Goal: Information Seeking & Learning: Check status

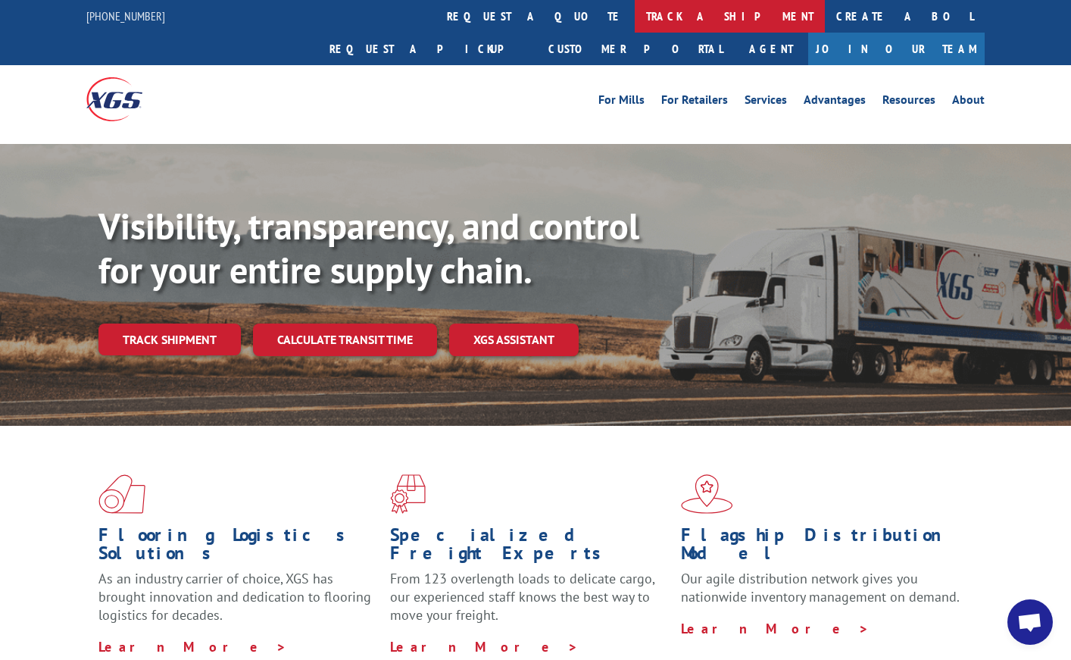
click at [635, 31] on link "track a shipment" at bounding box center [730, 16] width 190 height 33
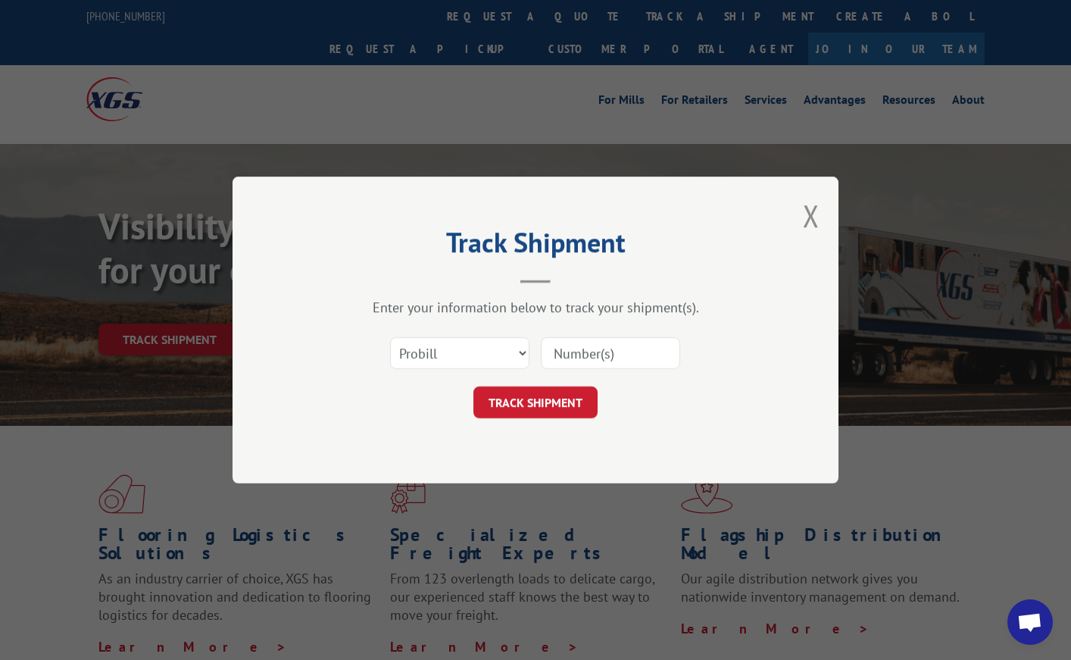
paste input "17496884"
type input "17496884"
click at [549, 408] on button "TRACK SHIPMENT" at bounding box center [536, 402] width 124 height 32
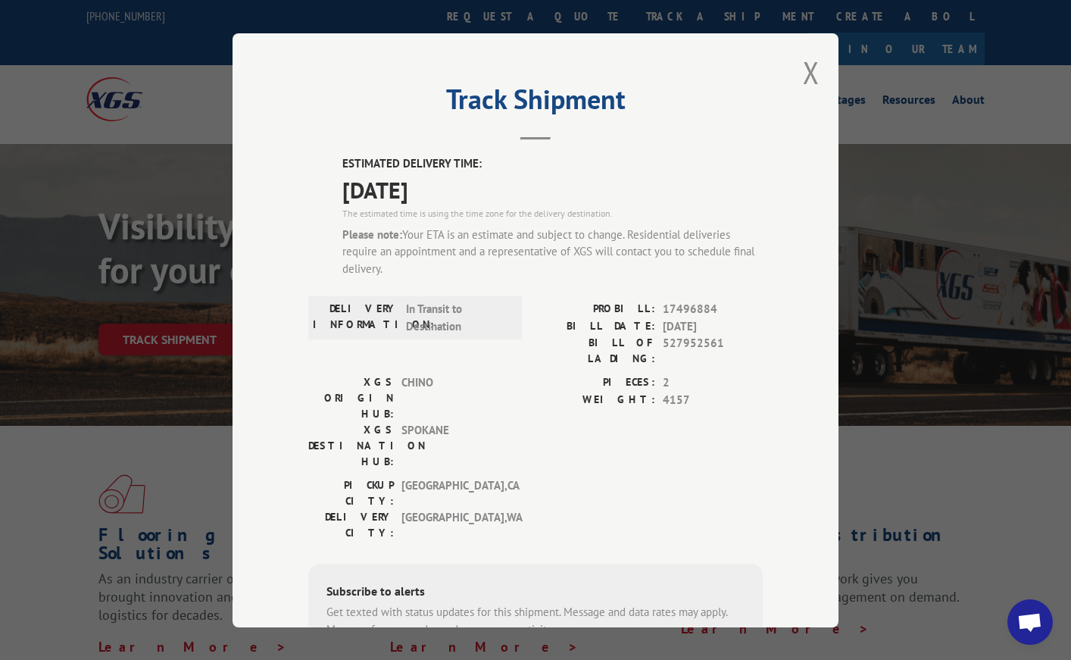
click at [572, 477] on div "[GEOGRAPHIC_DATA]: [GEOGRAPHIC_DATA] , [GEOGRAPHIC_DATA] DELIVERY CITY: [GEOGRA…" at bounding box center [535, 512] width 455 height 71
drag, startPoint x: 336, startPoint y: 161, endPoint x: 490, endPoint y: 198, distance: 158.8
click at [490, 198] on div "ESTIMATED DELIVERY TIME: [DATE] The estimated time is using the time zone for t…" at bounding box center [535, 462] width 455 height 614
copy div "ESTIMATED DELIVERY TIME: [DATE]"
click at [326, 148] on div "Track Shipment ESTIMATED DELIVERY TIME: [DATE] The estimated time is using the …" at bounding box center [536, 330] width 606 height 594
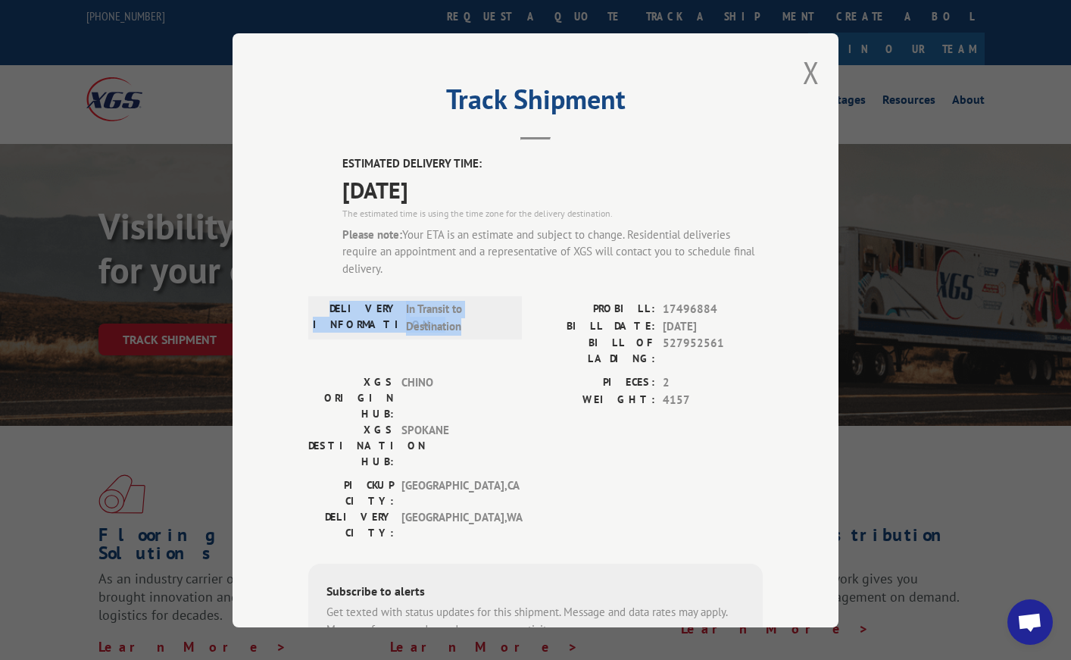
drag, startPoint x: 475, startPoint y: 325, endPoint x: 337, endPoint y: 305, distance: 139.3
click at [337, 305] on div "DELIVERY INFORMATION: In Transit to Destination" at bounding box center [415, 318] width 205 height 34
click at [469, 296] on div "ESTIMATED DELIVERY TIME: [DATE] The estimated time is using the time zone for t…" at bounding box center [535, 462] width 455 height 614
drag, startPoint x: 389, startPoint y: 324, endPoint x: 446, endPoint y: 324, distance: 57.6
click at [446, 324] on div "DELIVERY INFORMATION: In Transit to Destination" at bounding box center [415, 318] width 205 height 34
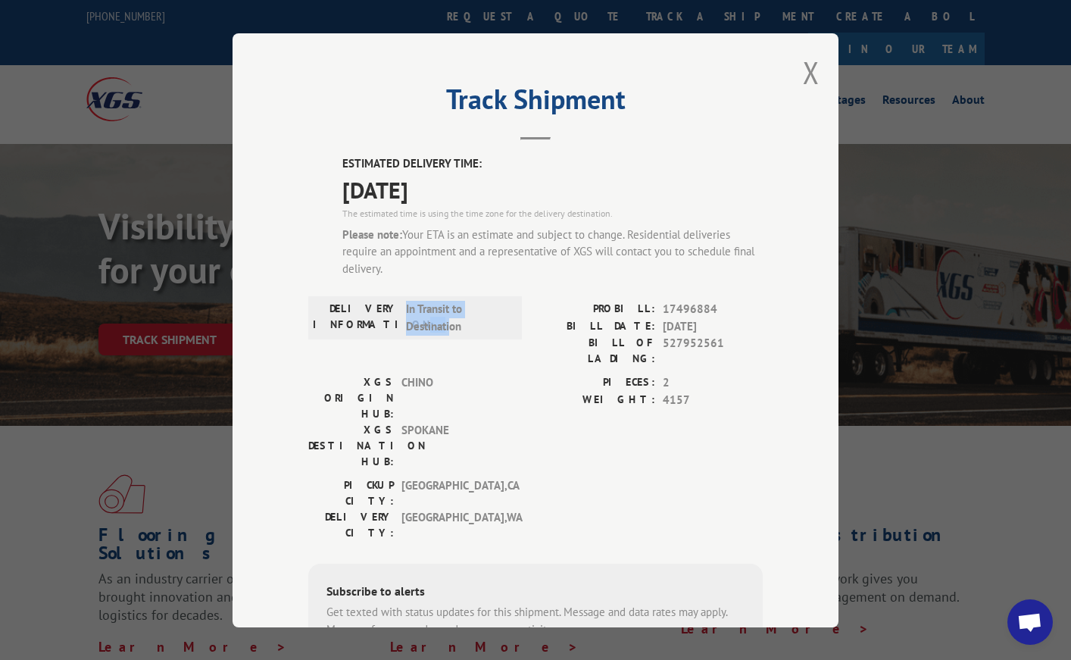
click at [414, 304] on span "In Transit to Destination" at bounding box center [457, 318] width 102 height 34
drag, startPoint x: 348, startPoint y: 304, endPoint x: 496, endPoint y: 304, distance: 147.8
click at [496, 304] on div "DELIVERY INFORMATION: In Transit to Destination" at bounding box center [415, 318] width 205 height 34
click at [388, 287] on div "ESTIMATED DELIVERY TIME: [DATE] The estimated time is using the time zone for t…" at bounding box center [552, 222] width 421 height 134
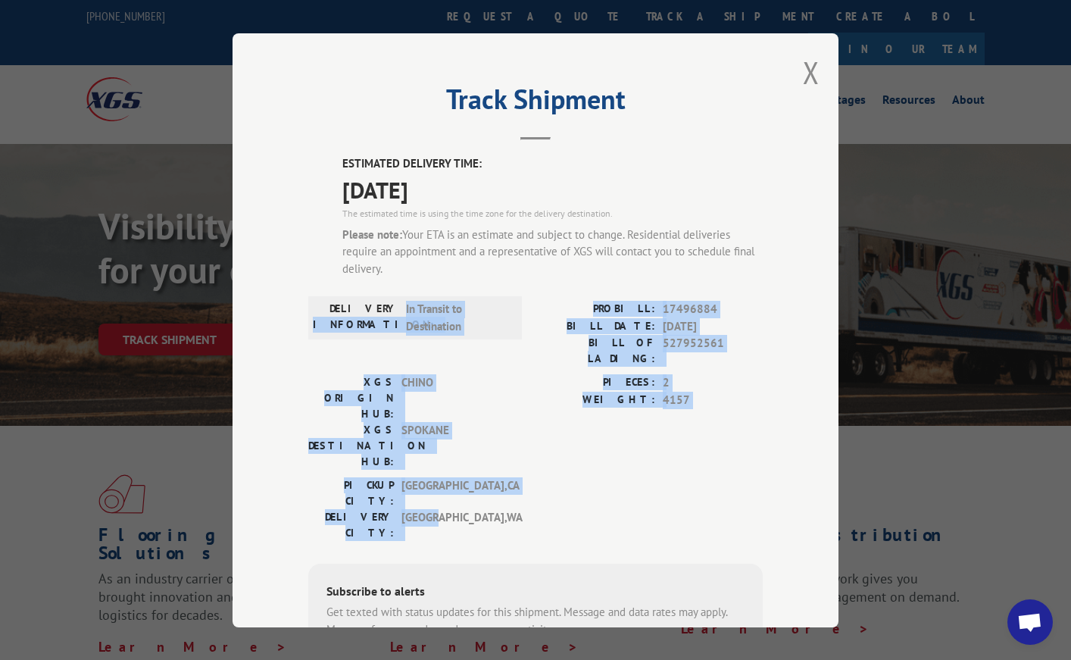
drag, startPoint x: 311, startPoint y: 358, endPoint x: 399, endPoint y: 399, distance: 96.3
click at [439, 436] on div "ESTIMATED DELIVERY TIME: [DATE] The estimated time is using the time zone for t…" at bounding box center [535, 462] width 455 height 614
click at [391, 422] on div "XGS DESTINATION HUB: [GEOGRAPHIC_DATA]" at bounding box center [410, 446] width 205 height 48
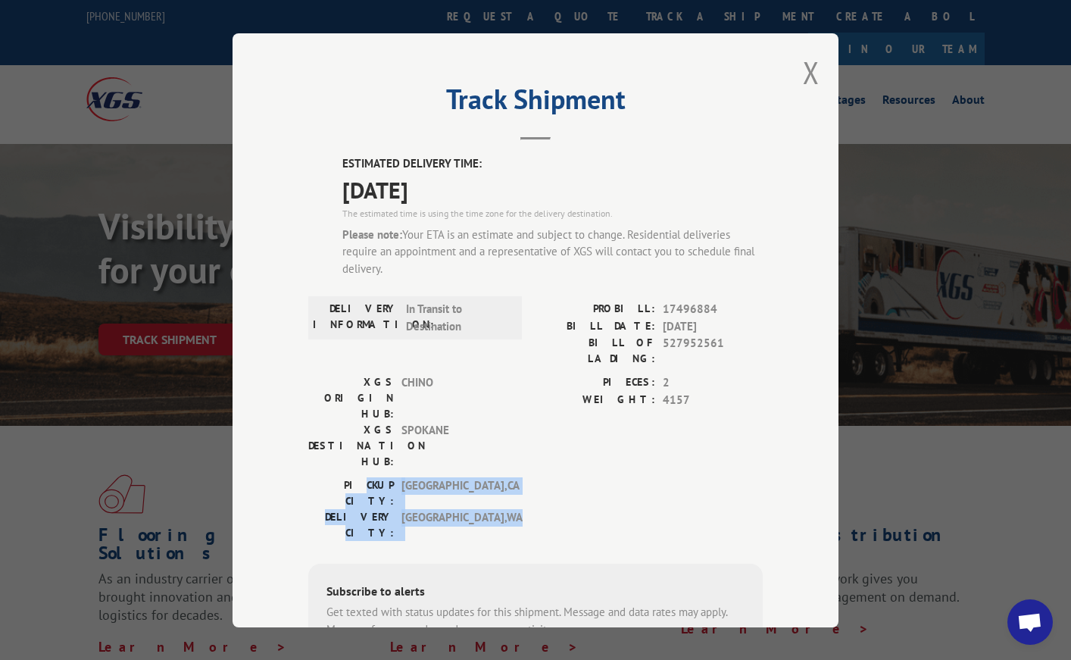
drag, startPoint x: 423, startPoint y: 457, endPoint x: 337, endPoint y: 422, distance: 92.4
click at [337, 477] on div "[GEOGRAPHIC_DATA]: [GEOGRAPHIC_DATA] , [GEOGRAPHIC_DATA] DELIVERY CITY: [GEOGRA…" at bounding box center [410, 509] width 205 height 64
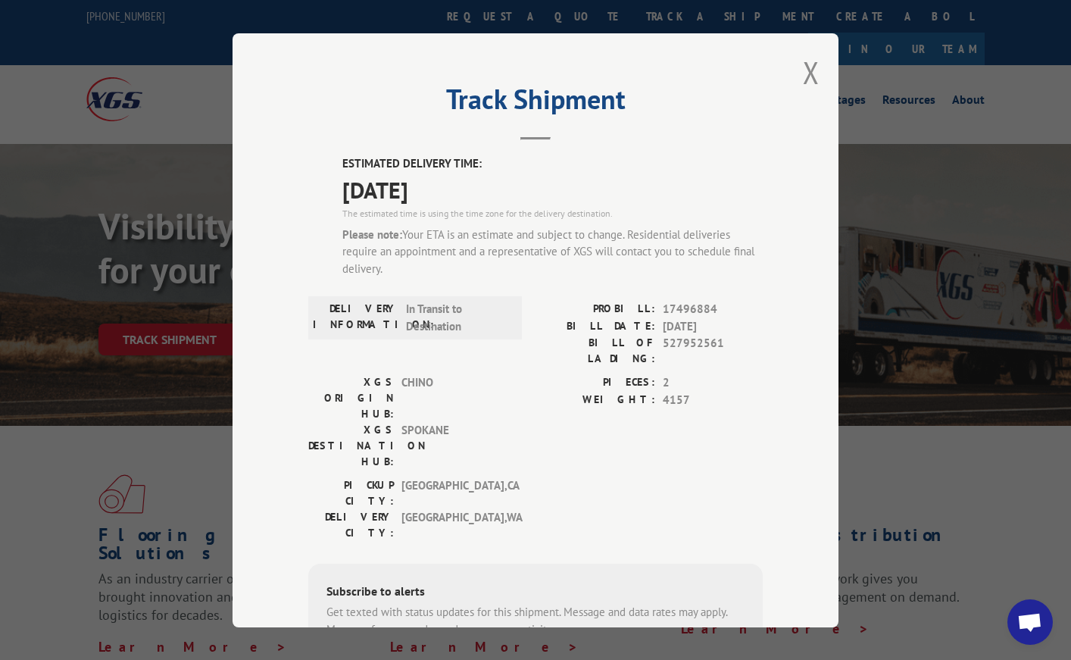
click at [326, 350] on div "DELIVERY INFORMATION: In Transit to Destination" at bounding box center [415, 337] width 214 height 73
drag, startPoint x: 311, startPoint y: 361, endPoint x: 413, endPoint y: 409, distance: 112.5
click at [406, 405] on div "XGS ORIGIN HUB: CHINO XGS DESTINATION HUB: [GEOGRAPHIC_DATA]" at bounding box center [410, 421] width 205 height 95
click at [464, 422] on span "SPOKANE" at bounding box center [453, 446] width 102 height 48
click at [740, 331] on span "[DATE]" at bounding box center [713, 325] width 100 height 17
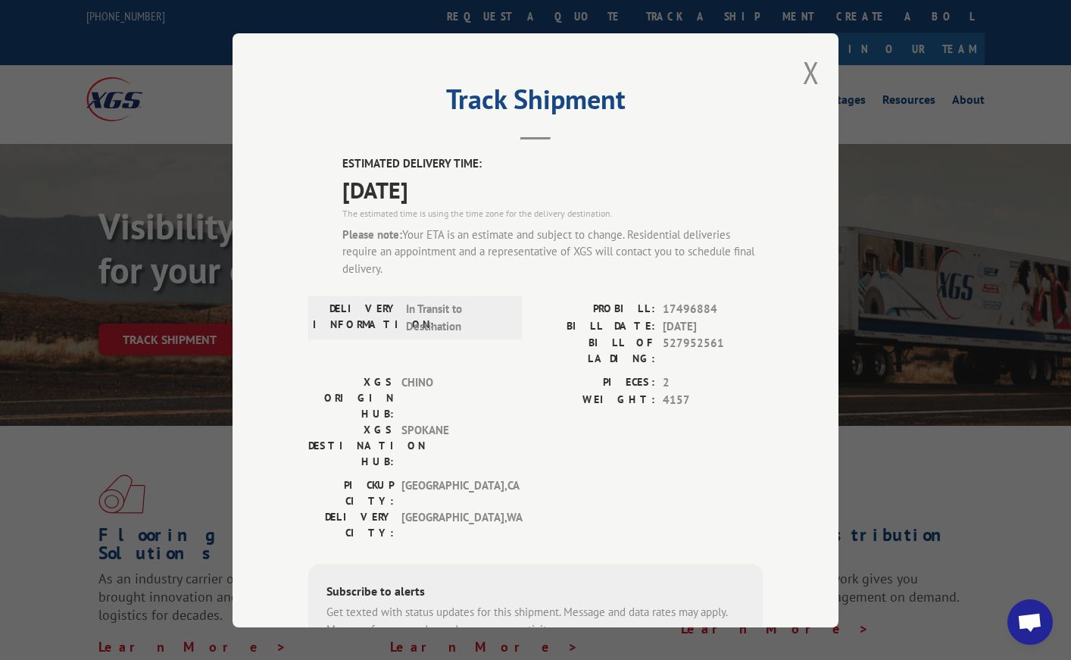
drag, startPoint x: 516, startPoint y: 119, endPoint x: 527, endPoint y: 130, distance: 15.5
click at [519, 120] on header "Track Shipment" at bounding box center [535, 115] width 455 height 52
click at [527, 132] on header "Track Shipment" at bounding box center [535, 115] width 455 height 52
click at [803, 78] on button "Close modal" at bounding box center [811, 72] width 17 height 40
